Goal: Information Seeking & Learning: Find specific fact

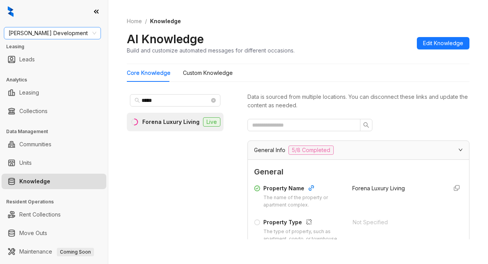
scroll to position [1533, 0]
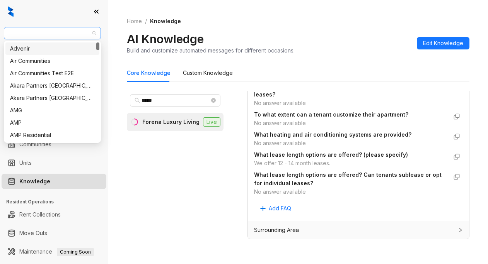
click at [72, 31] on span "[PERSON_NAME] Development" at bounding box center [52, 33] width 88 height 12
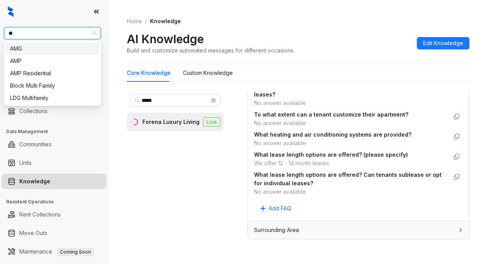
type input "***"
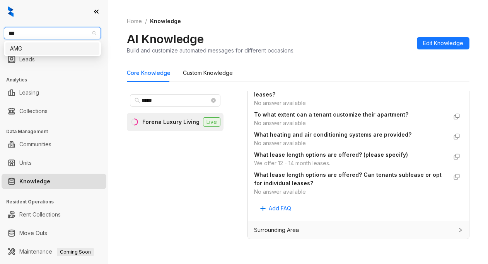
click at [60, 50] on div "AMG" at bounding box center [52, 48] width 85 height 8
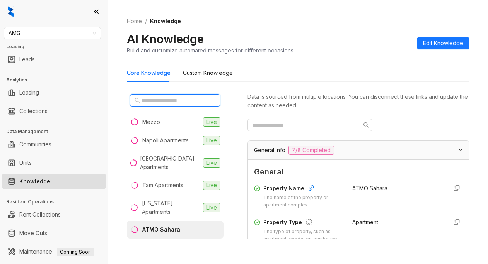
click at [143, 98] on input "text" at bounding box center [175, 100] width 68 height 8
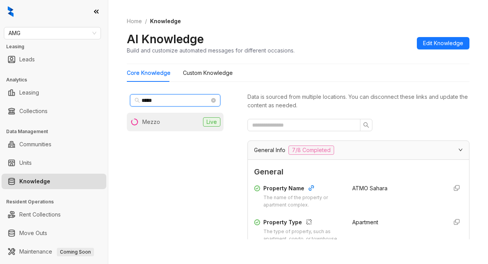
type input "*****"
click at [153, 127] on li "Mezzo Live" at bounding box center [175, 122] width 97 height 19
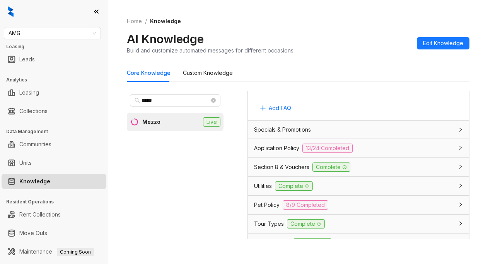
scroll to position [514, 0]
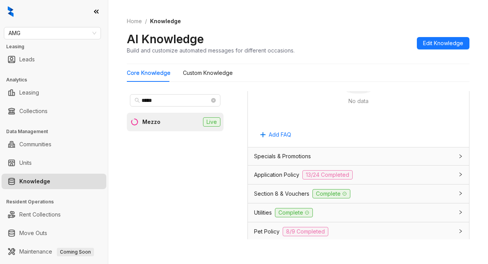
click at [281, 179] on span "Application Policy" at bounding box center [276, 175] width 45 height 8
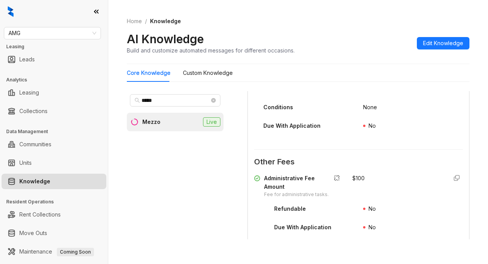
scroll to position [1132, 0]
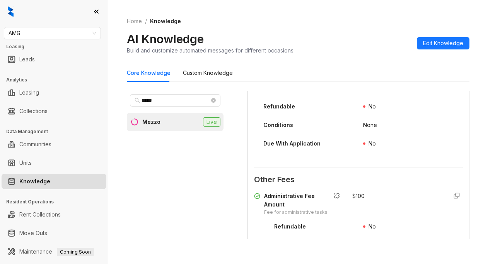
click at [319, 85] on div "Core Knowledge Custom Knowledge ***** Mezzo Live Data is sourced from multiple …" at bounding box center [298, 155] width 342 height 182
click at [223, 72] on Knowledge "Custom Knowledge" at bounding box center [208, 73] width 50 height 8
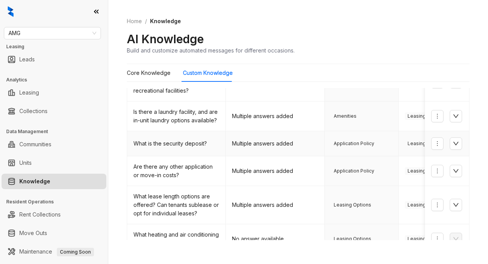
scroll to position [155, 0]
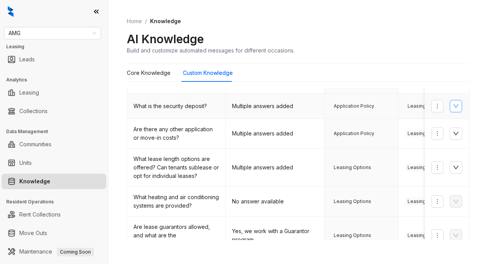
click at [452, 108] on icon "down" at bounding box center [455, 106] width 6 height 6
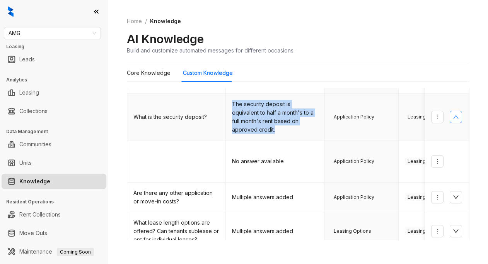
drag, startPoint x: 232, startPoint y: 104, endPoint x: 284, endPoint y: 131, distance: 58.2
click at [284, 131] on td "The security deposit is equivalent to half a month's to a full month's rent bas…" at bounding box center [275, 117] width 99 height 47
copy td "The security deposit is equivalent to half a month's to a full month's rent bas…"
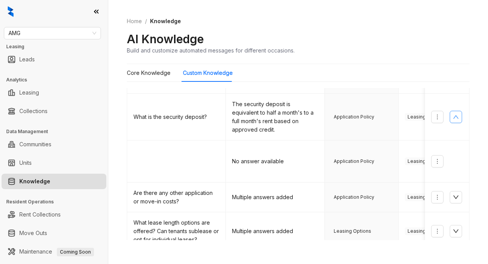
click at [373, 66] on div "Core Knowledge Custom Knowledge" at bounding box center [298, 73] width 342 height 18
click at [300, 31] on div "Home / Knowledge AI Knowledge Build and customize automated messages for differ…" at bounding box center [298, 36] width 342 height 56
click at [133, 75] on Knowledge "Core Knowledge" at bounding box center [149, 73] width 44 height 8
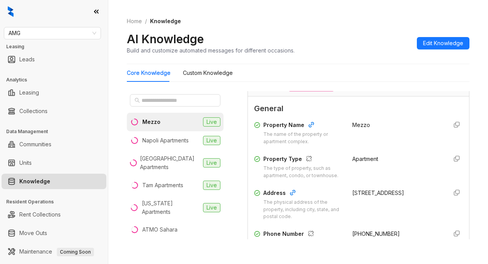
scroll to position [77, 0]
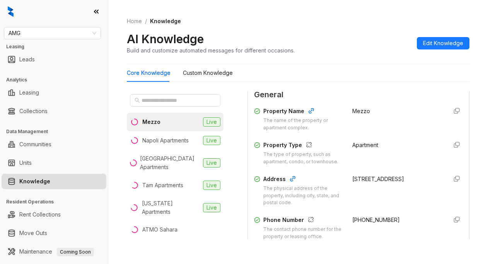
click at [163, 124] on li "Mezzo Live" at bounding box center [175, 122] width 97 height 19
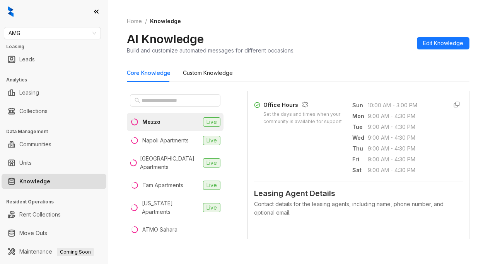
scroll to position [309, 0]
